Goal: Information Seeking & Learning: Find contact information

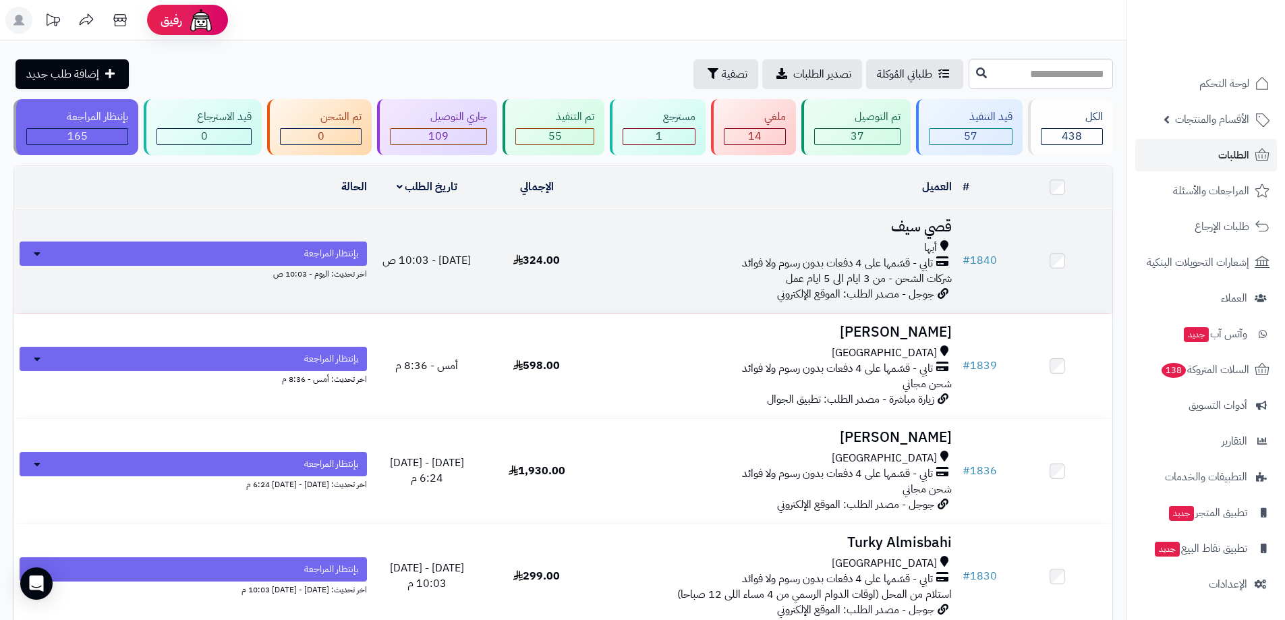
click at [947, 224] on h3 "قصي سيف" at bounding box center [774, 227] width 355 height 16
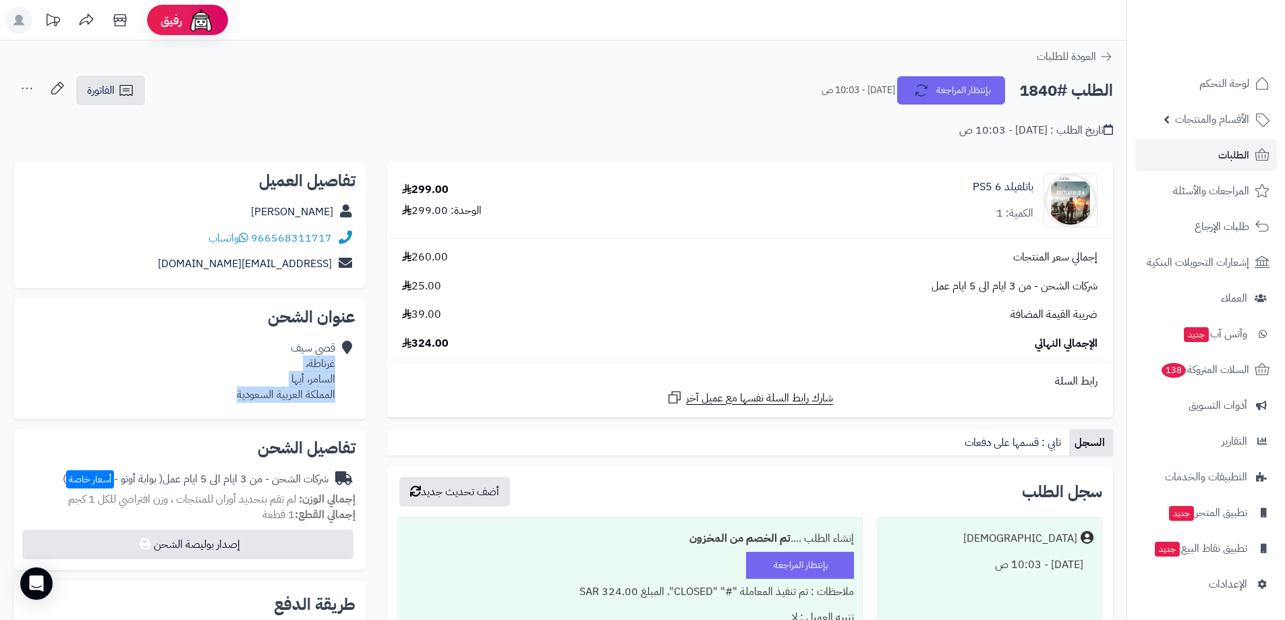
drag, startPoint x: 335, startPoint y: 366, endPoint x: 249, endPoint y: 397, distance: 91.5
click at [233, 403] on div "[PERSON_NAME]، السامر، أبها المملكة العربية السعودية" at bounding box center [189, 371] width 331 height 72
copy div "غرناطة، السامر، أبها المملكة العربية السعودية"
drag, startPoint x: 335, startPoint y: 233, endPoint x: 248, endPoint y: 237, distance: 87.1
click at [248, 237] on div "966568311717 واتساب" at bounding box center [189, 238] width 331 height 26
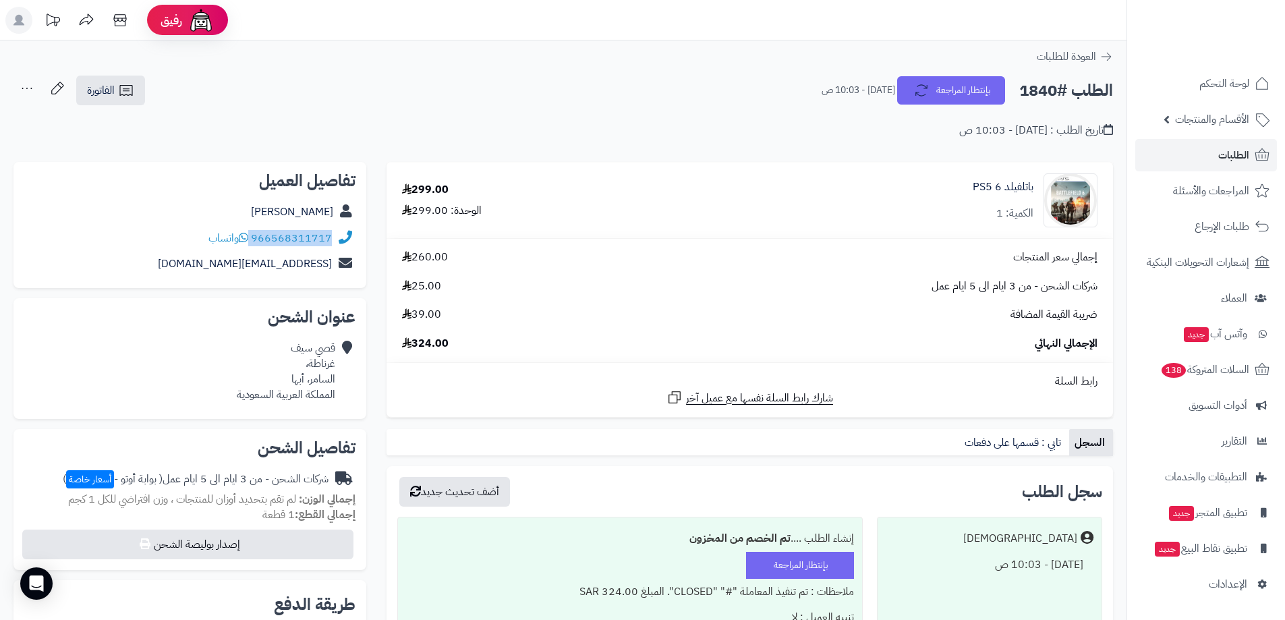
copy div "966568311717"
drag, startPoint x: 281, startPoint y: 206, endPoint x: 333, endPoint y: 211, distance: 52.2
click at [333, 211] on div "[PERSON_NAME]" at bounding box center [189, 212] width 331 height 26
copy link "[PERSON_NAME]"
drag, startPoint x: 472, startPoint y: 345, endPoint x: 414, endPoint y: 341, distance: 57.5
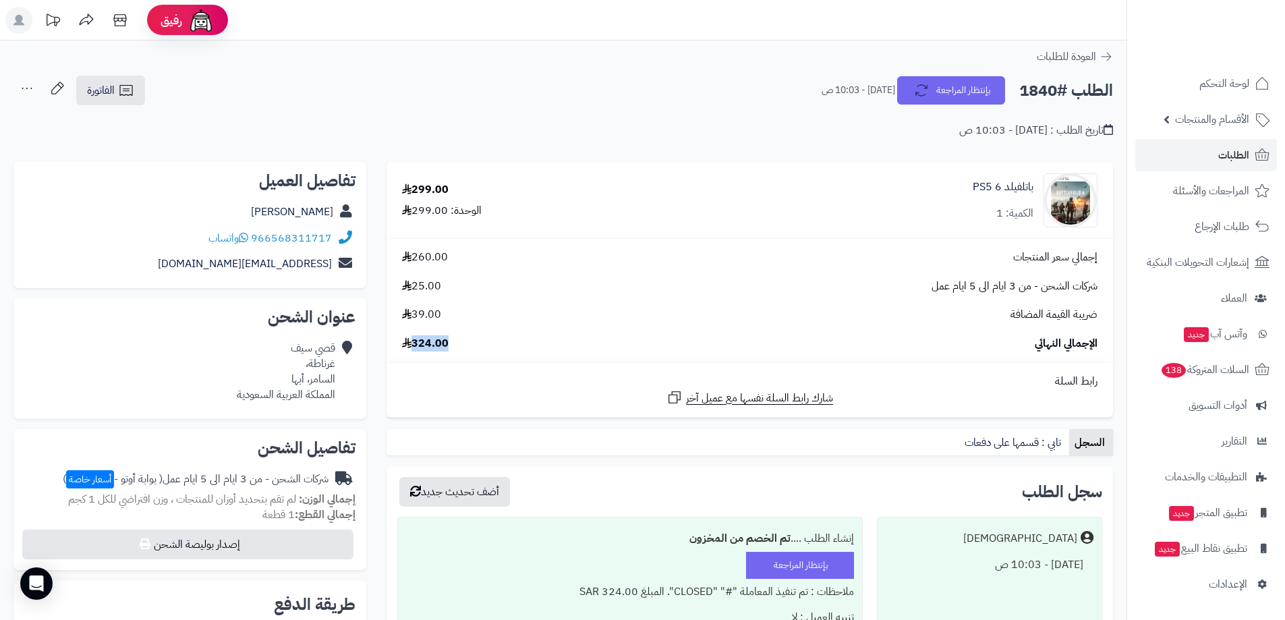
click at [414, 341] on div "الإجمالي النهائي 324.00" at bounding box center [750, 344] width 716 height 16
click at [415, 341] on span "324.00" at bounding box center [425, 344] width 47 height 16
drag, startPoint x: 416, startPoint y: 341, endPoint x: 432, endPoint y: 344, distance: 16.4
click at [432, 344] on span "324.00" at bounding box center [425, 344] width 47 height 16
copy span "324"
